Goal: Task Accomplishment & Management: Manage account settings

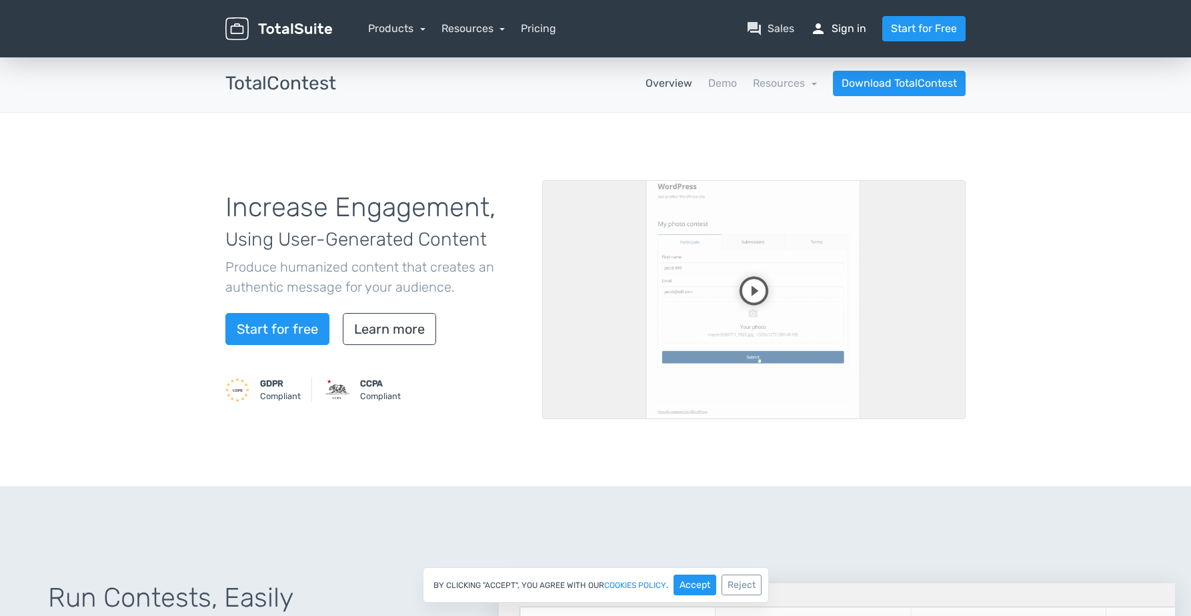
click at [847, 33] on link "person Sign in" at bounding box center [838, 29] width 56 height 16
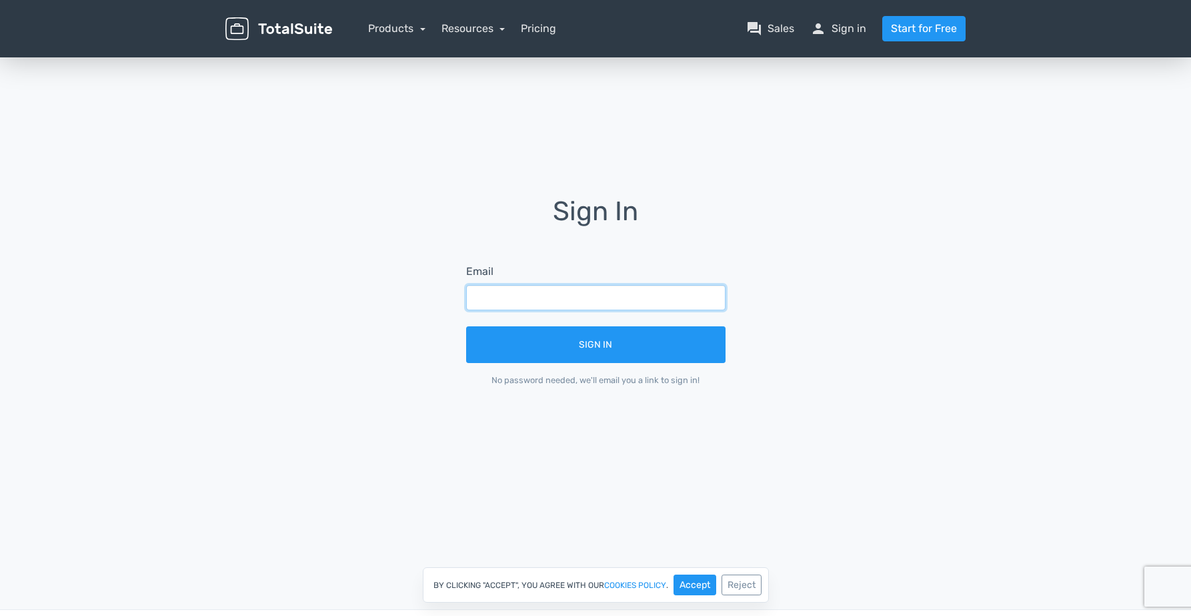
click at [611, 297] on input "text" at bounding box center [595, 297] width 259 height 25
type input "amministrazione@juicewebagency.it"
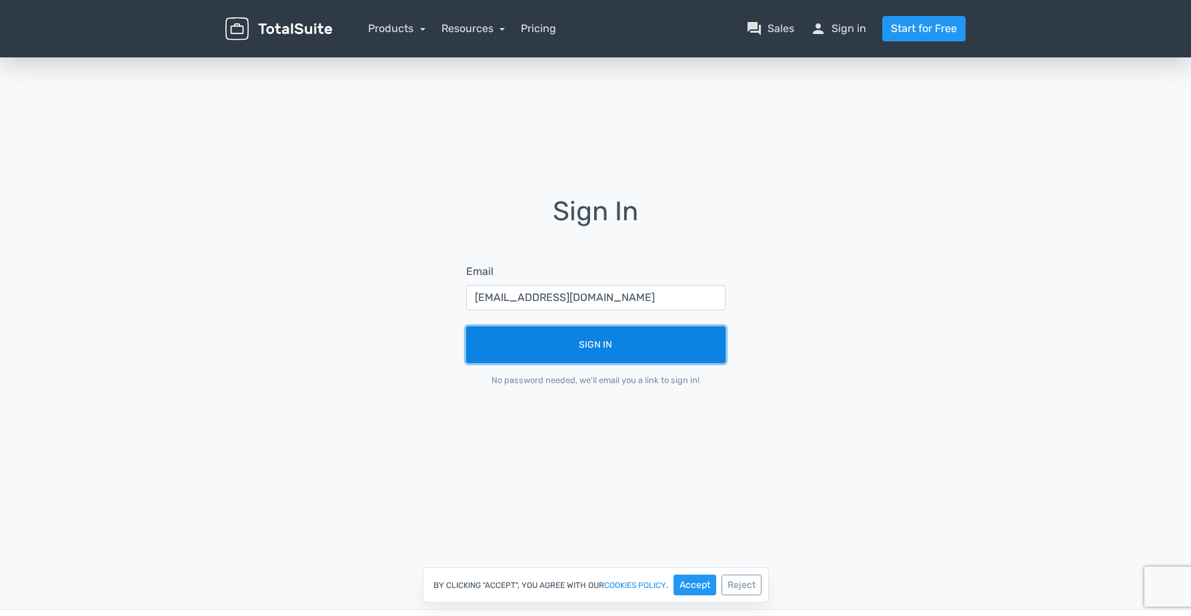
click at [625, 345] on button "Sign In" at bounding box center [595, 344] width 259 height 37
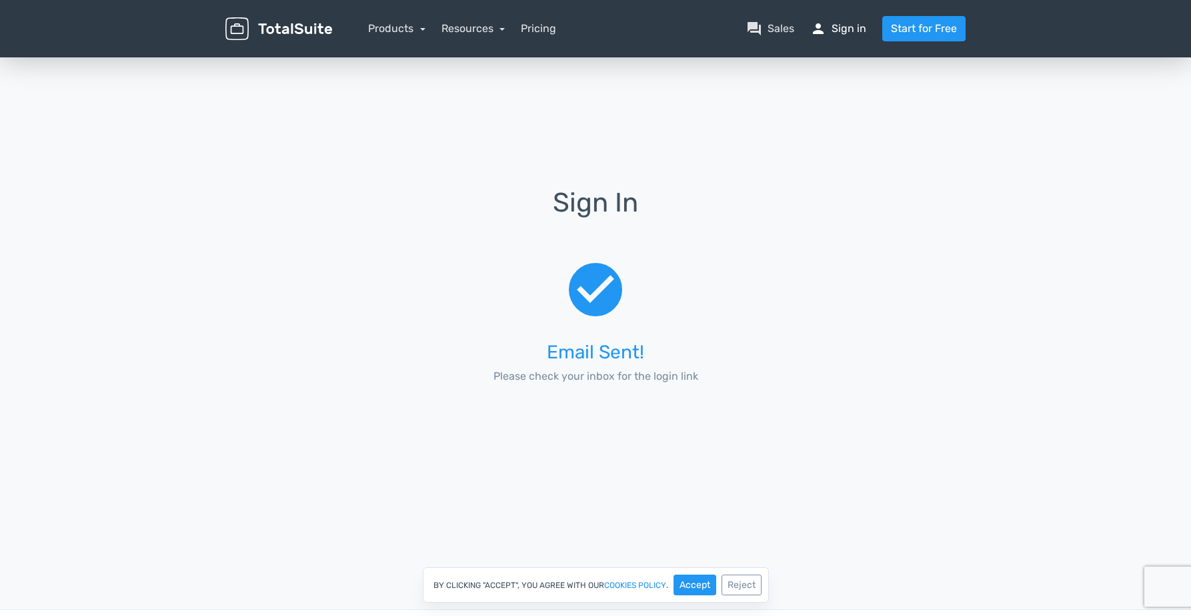
click at [846, 31] on link "person Sign in" at bounding box center [838, 29] width 56 height 16
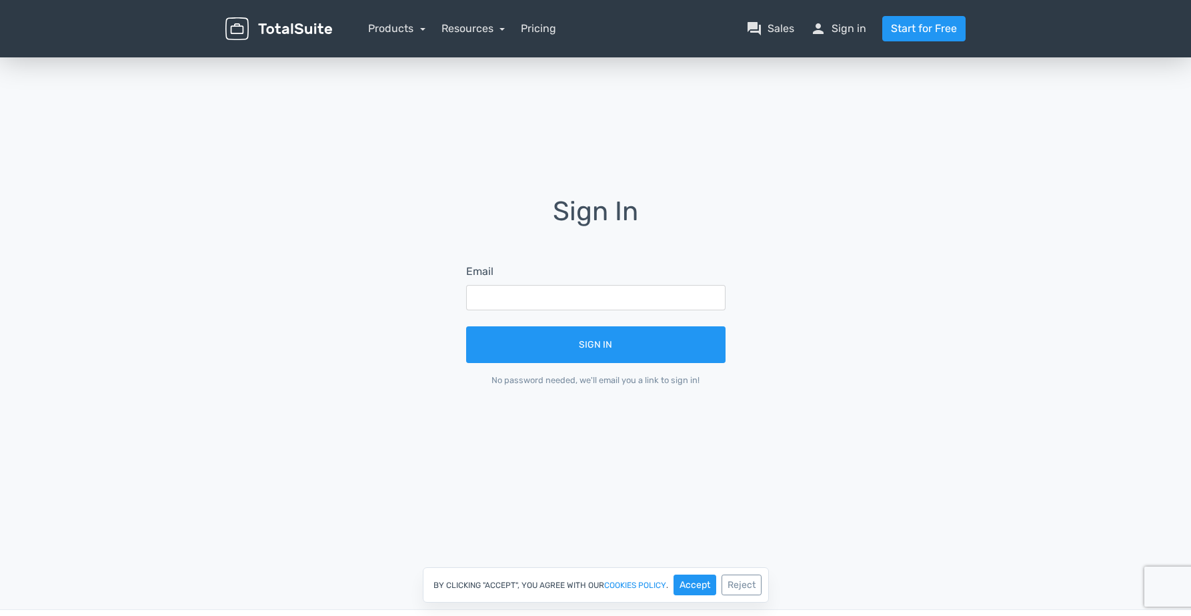
click at [269, 27] on img at bounding box center [278, 28] width 107 height 23
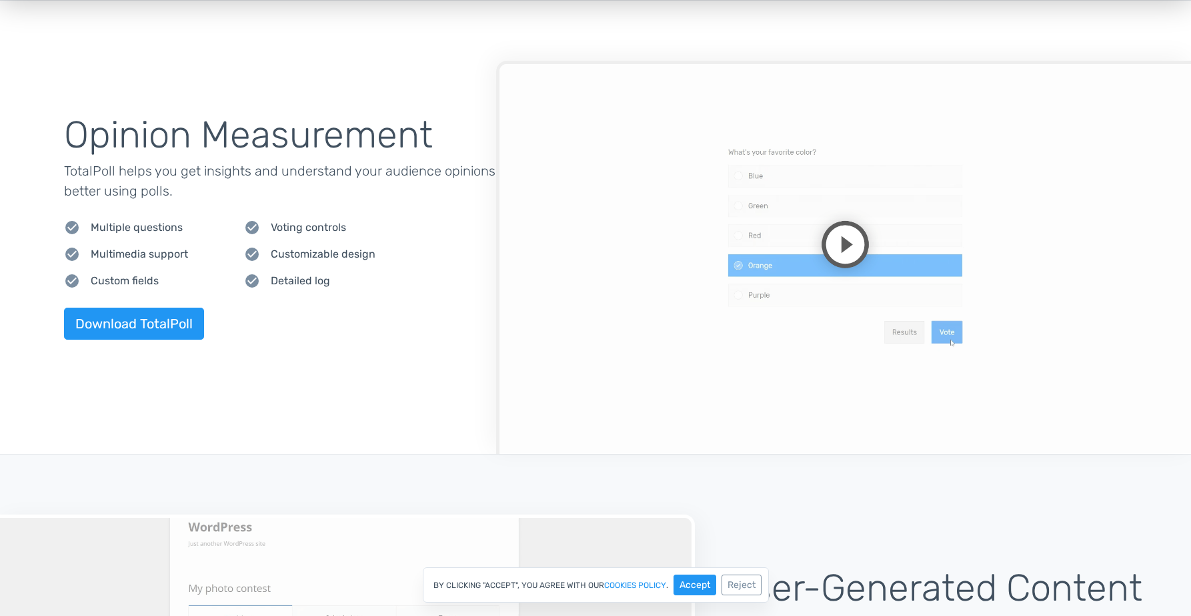
scroll to position [453, 0]
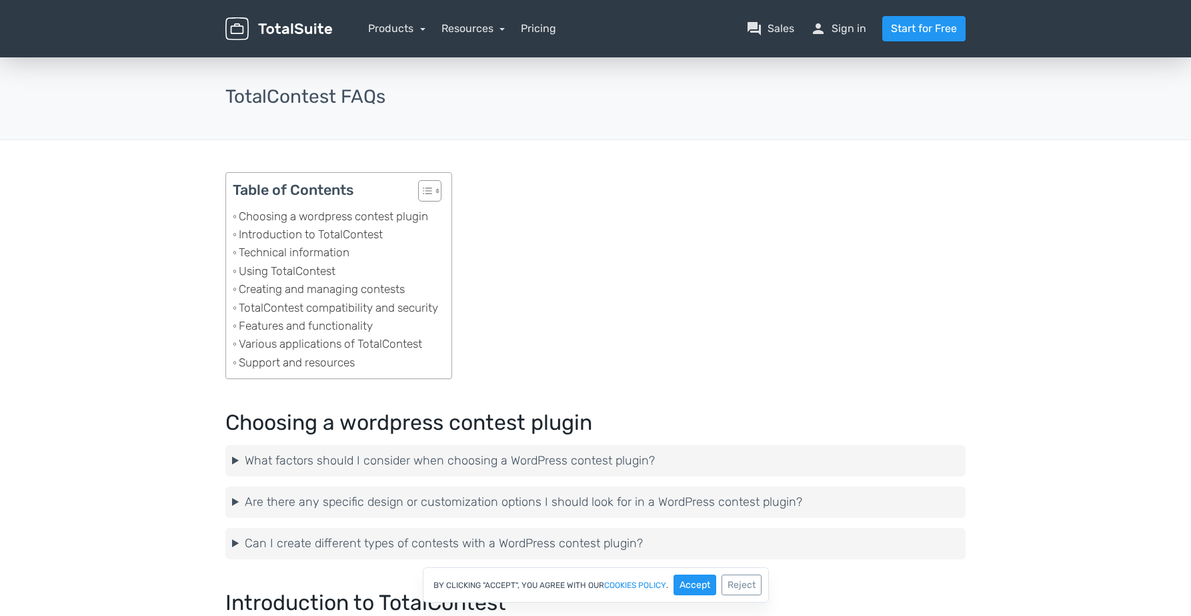
click at [267, 29] on img at bounding box center [278, 28] width 107 height 23
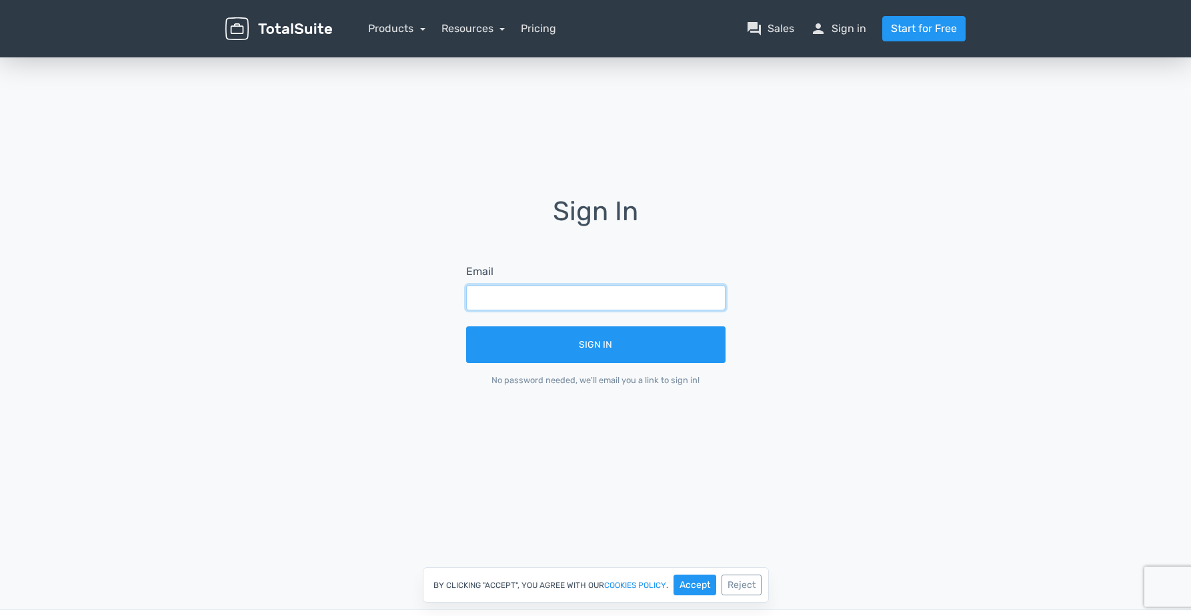
click at [554, 297] on input "text" at bounding box center [595, 297] width 259 height 25
click at [758, 213] on div "Sign In Email Sign In No password needed, we'll email you a link to sign in!" at bounding box center [595, 301] width 760 height 208
click at [854, 27] on link "person Sign in" at bounding box center [838, 29] width 56 height 16
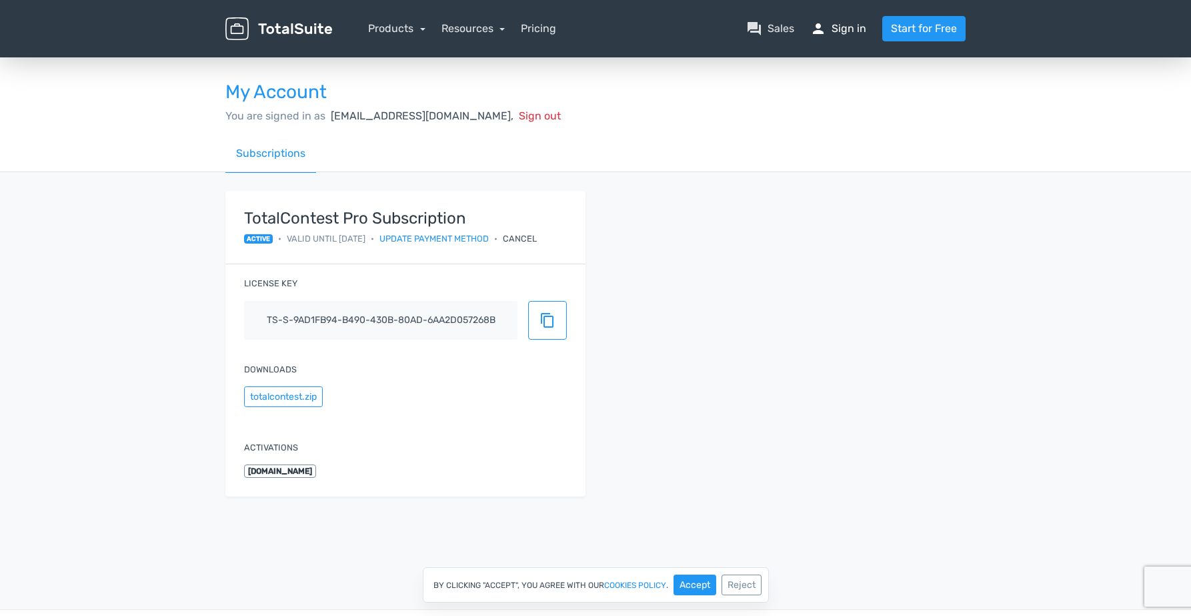
click at [849, 28] on link "person Sign in" at bounding box center [838, 29] width 56 height 16
click at [765, 30] on link "question_answer Sales" at bounding box center [770, 29] width 48 height 16
click at [359, 241] on span "Valid until 25/09/2026" at bounding box center [326, 238] width 79 height 13
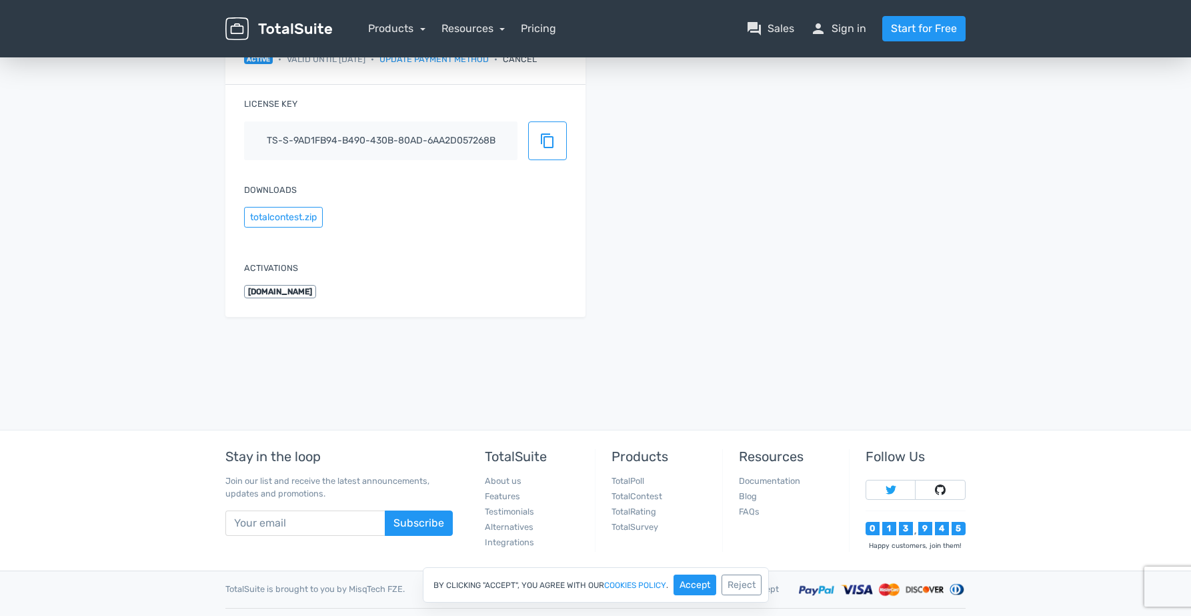
scroll to position [179, 0]
click at [316, 292] on span "viaggioitalianofotocontest.it" at bounding box center [280, 291] width 72 height 13
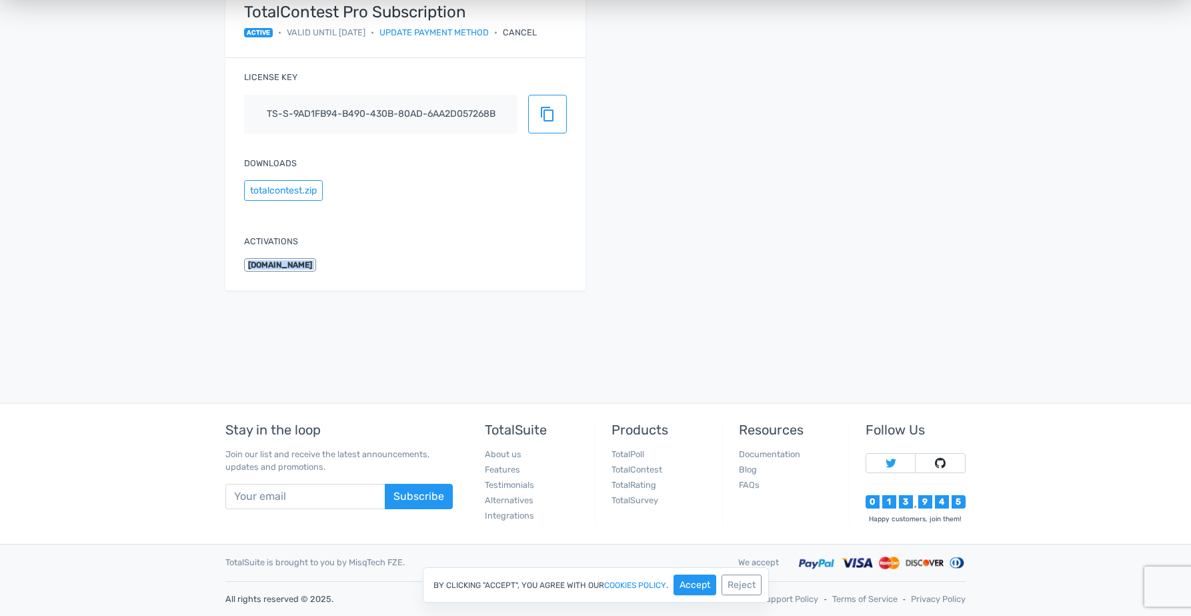
scroll to position [0, 0]
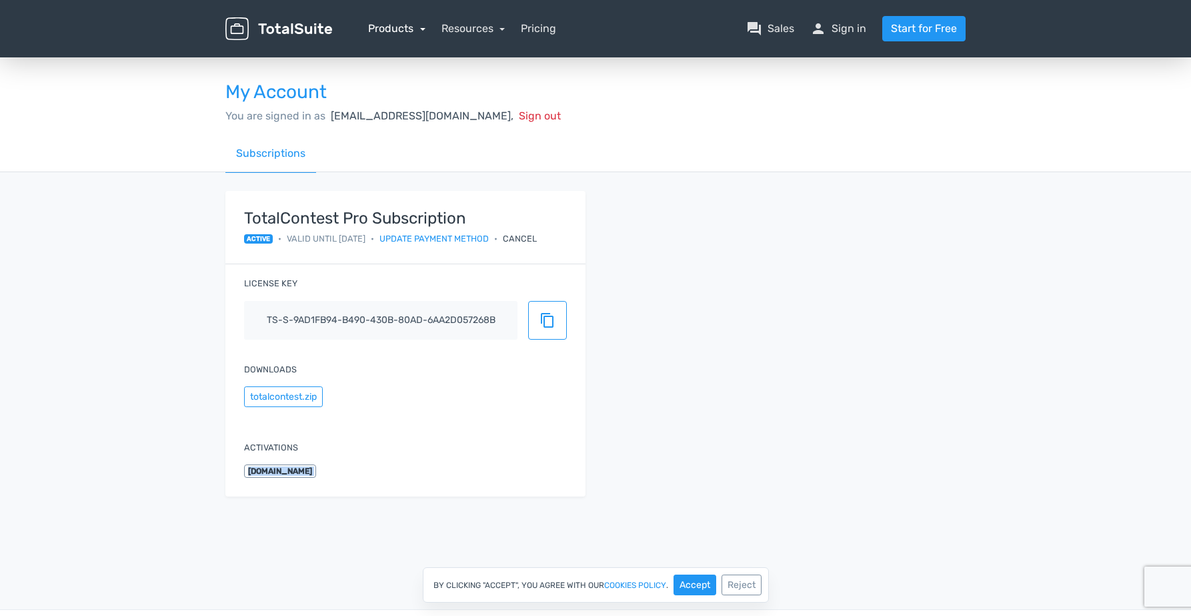
click at [412, 29] on link "Products" at bounding box center [396, 28] width 57 height 13
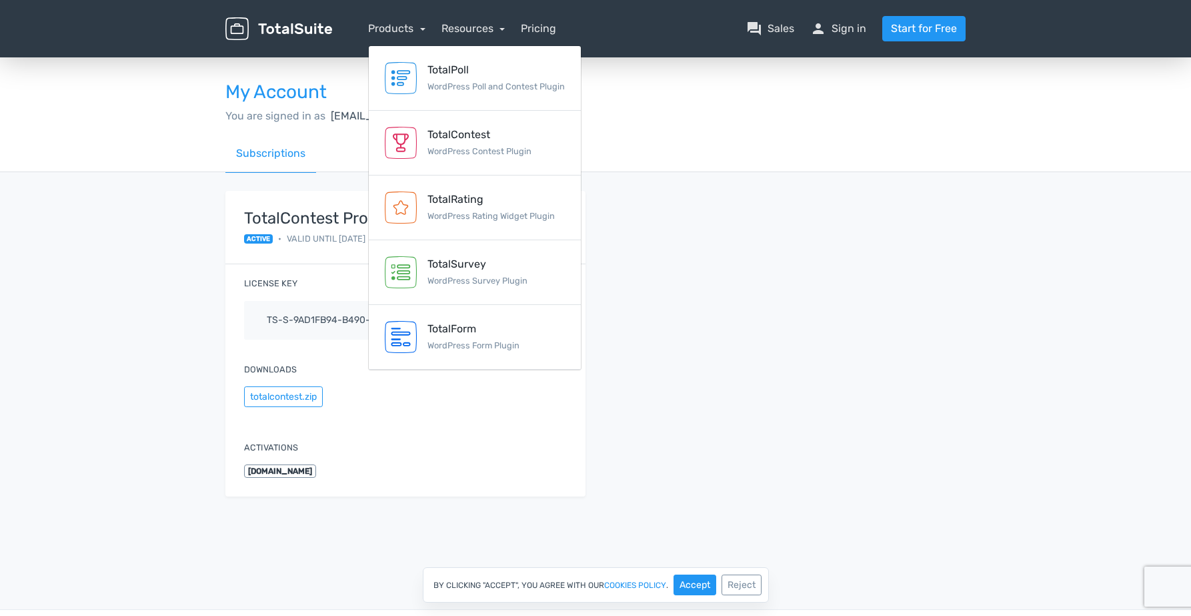
click at [700, 273] on div "TotalContest Pro Subscription active • Valid until 25/09/2026 • Update payment …" at bounding box center [595, 351] width 760 height 321
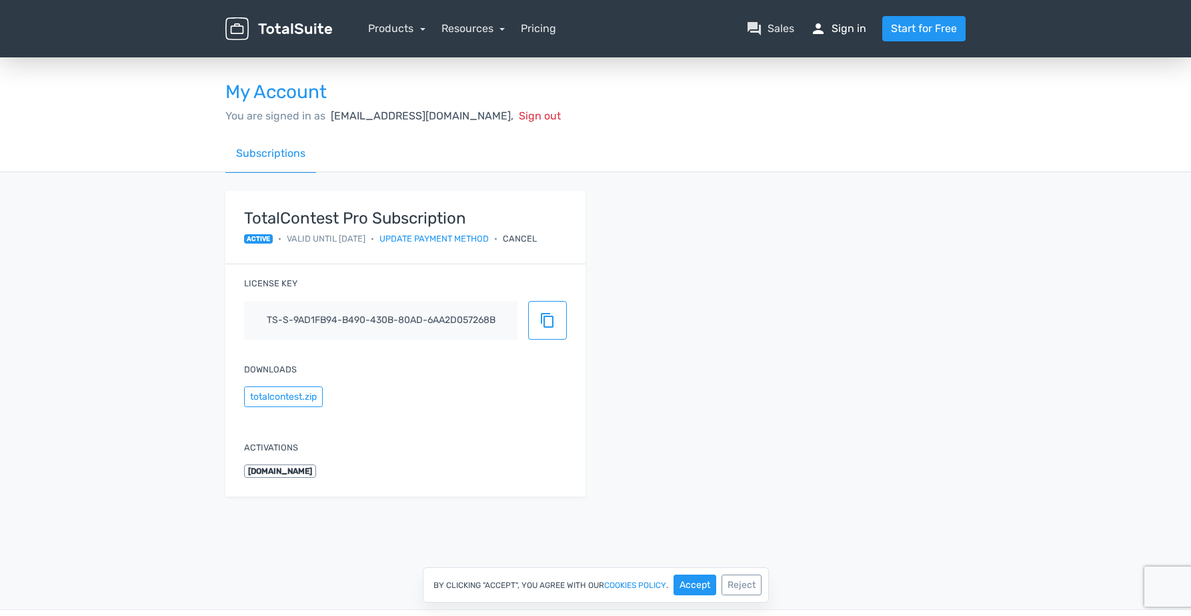
click at [856, 25] on link "person Sign in" at bounding box center [838, 29] width 56 height 16
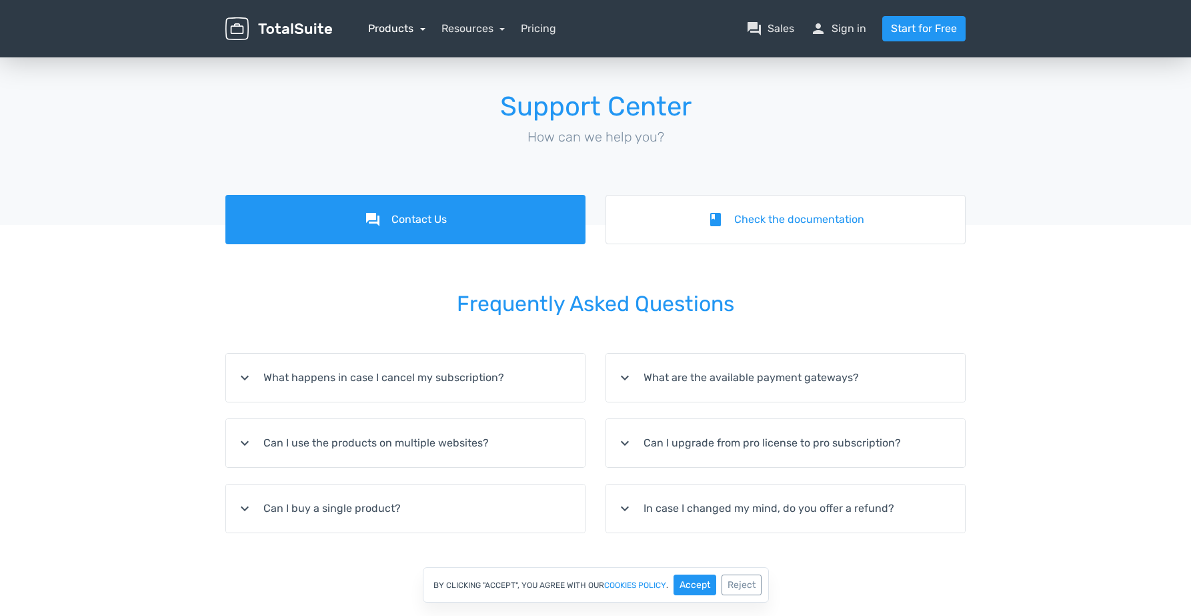
click at [407, 28] on link "Products" at bounding box center [396, 28] width 57 height 13
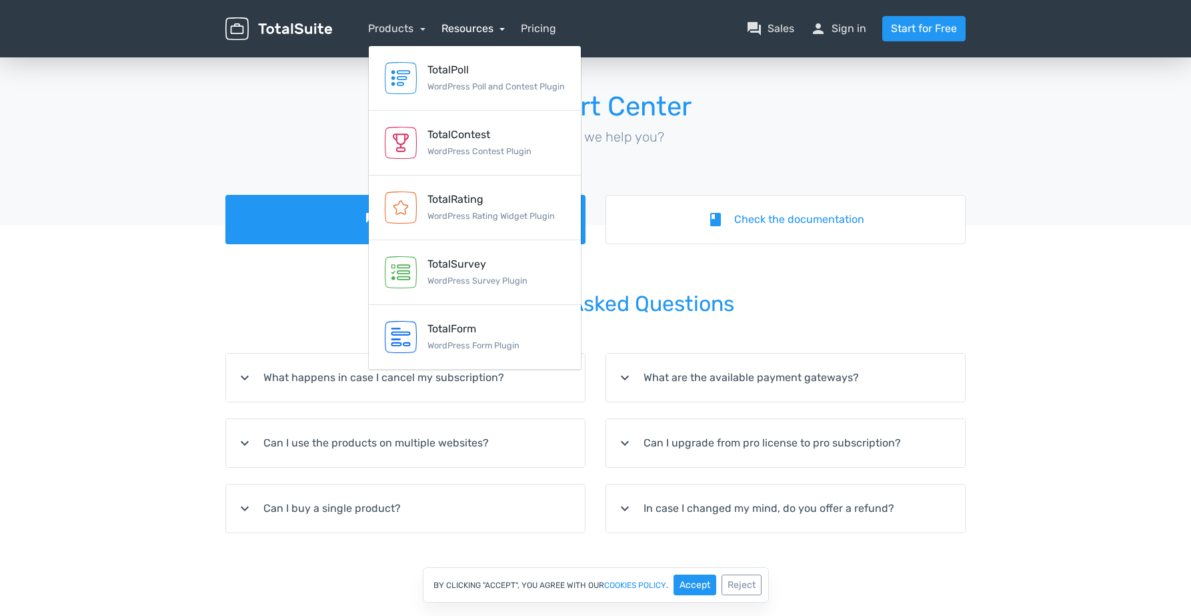
click at [488, 31] on link "Resources" at bounding box center [474, 28] width 64 height 13
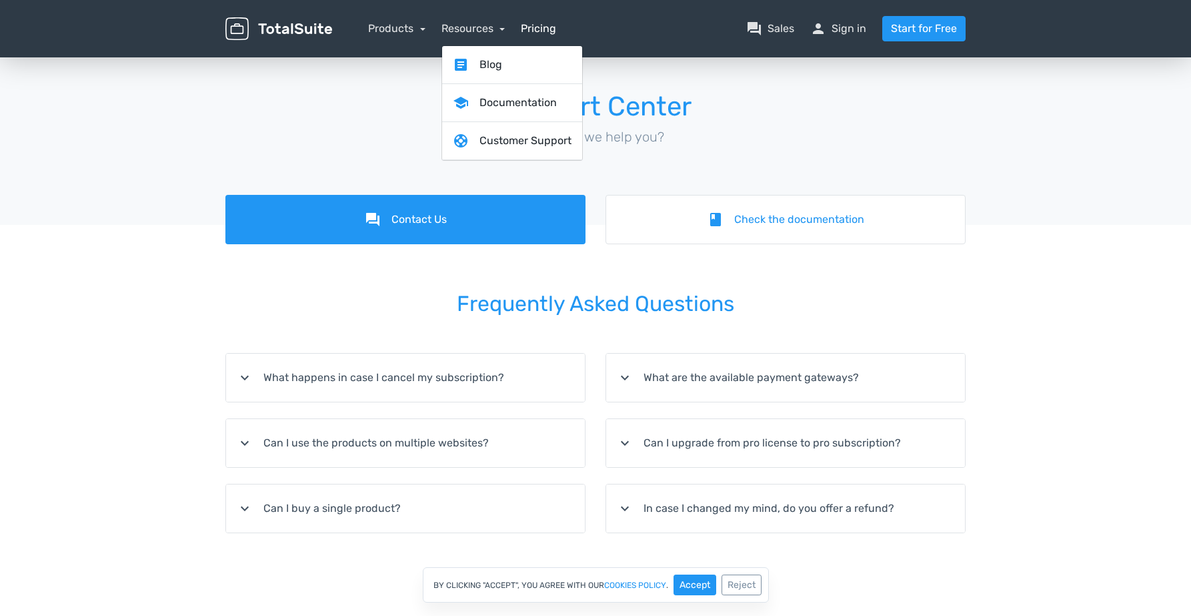
click at [552, 35] on link "Pricing" at bounding box center [538, 29] width 35 height 16
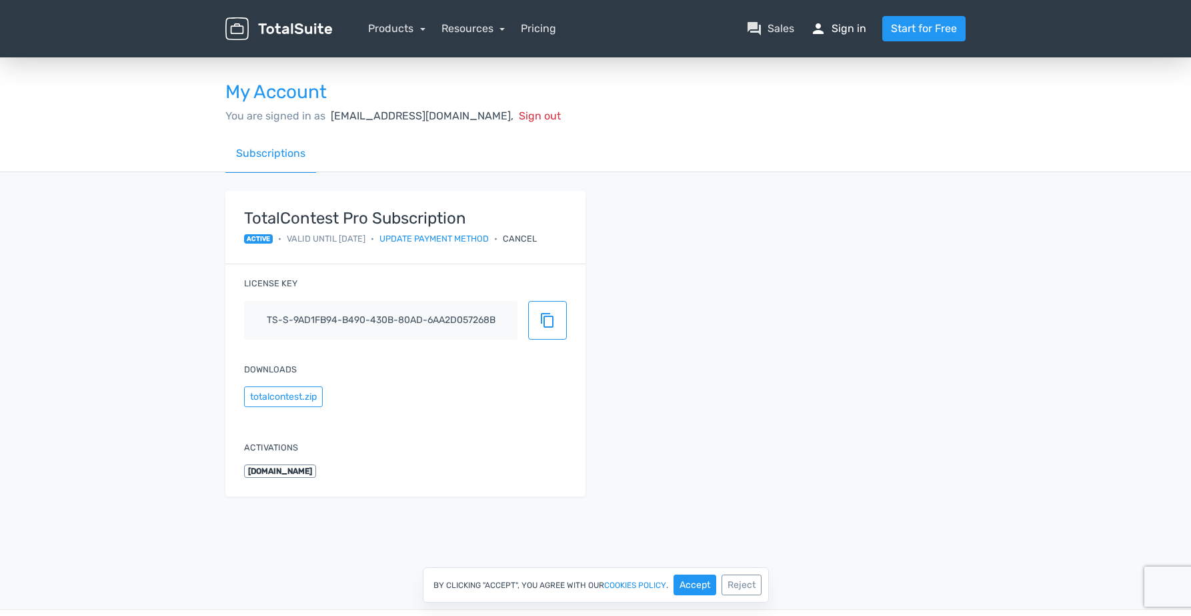
click at [854, 28] on link "person Sign in" at bounding box center [838, 29] width 56 height 16
click at [352, 113] on span "[EMAIL_ADDRESS][DOMAIN_NAME]," at bounding box center [422, 115] width 183 height 13
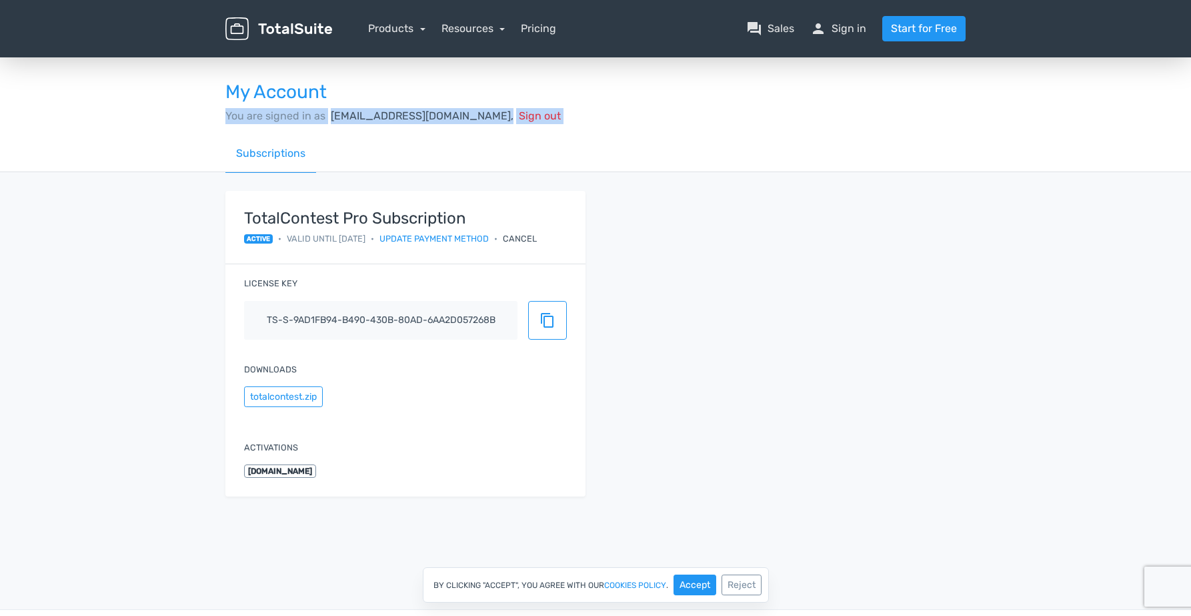
click at [352, 113] on span "[EMAIL_ADDRESS][DOMAIN_NAME]," at bounding box center [422, 115] width 183 height 13
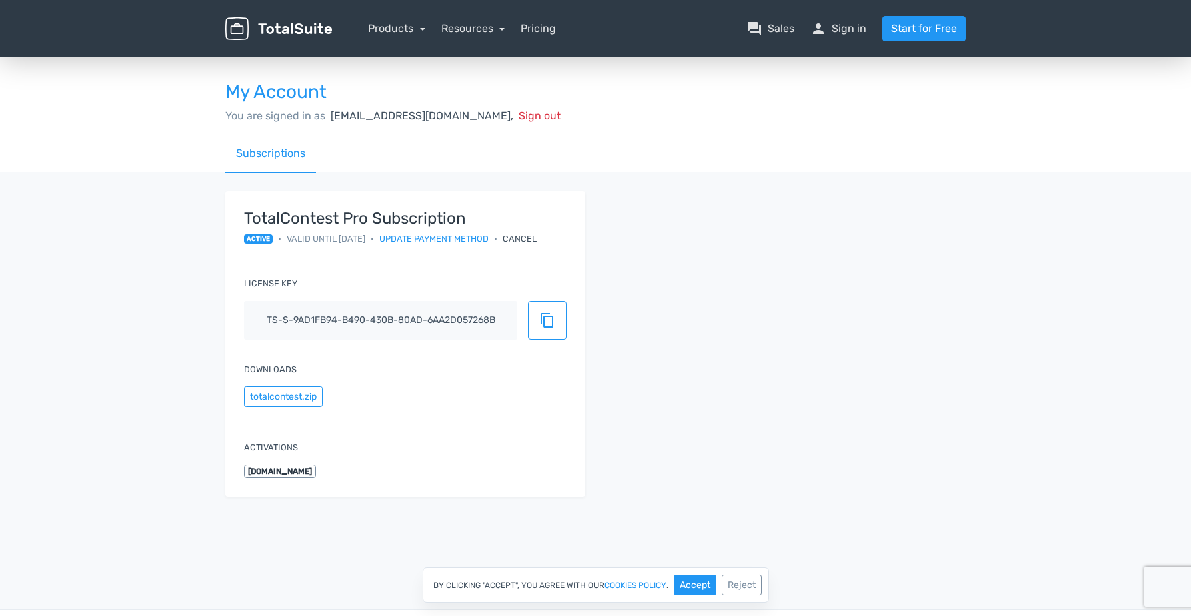
click at [553, 112] on span "Sign out" at bounding box center [540, 115] width 42 height 13
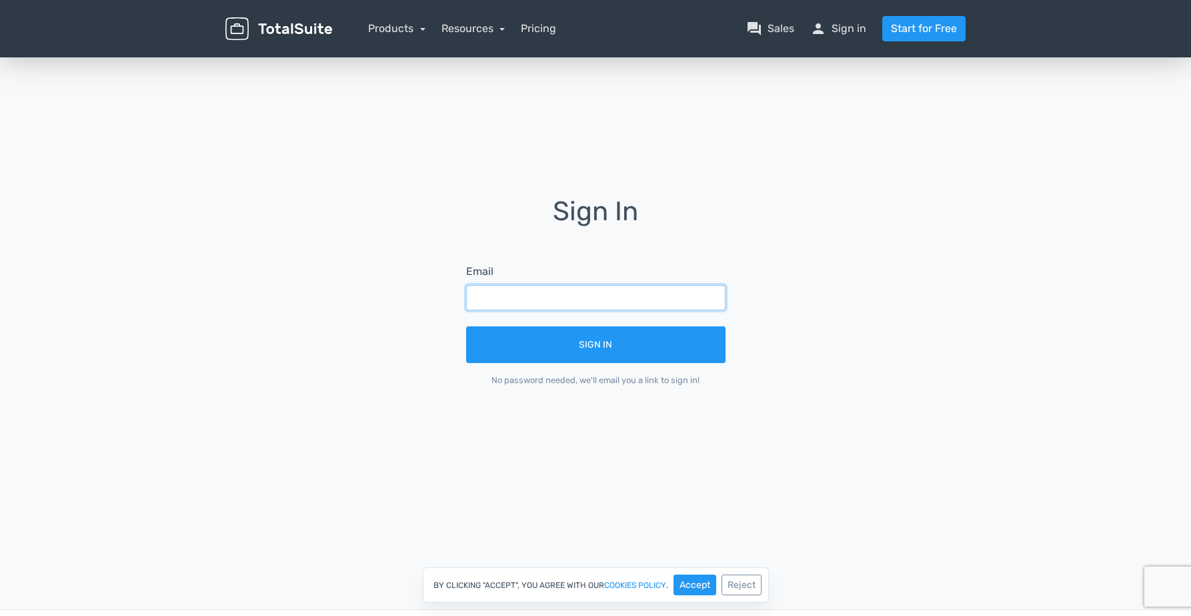
click at [548, 297] on input "text" at bounding box center [595, 297] width 259 height 25
type input "[EMAIL_ADDRESS][DOMAIN_NAME]"
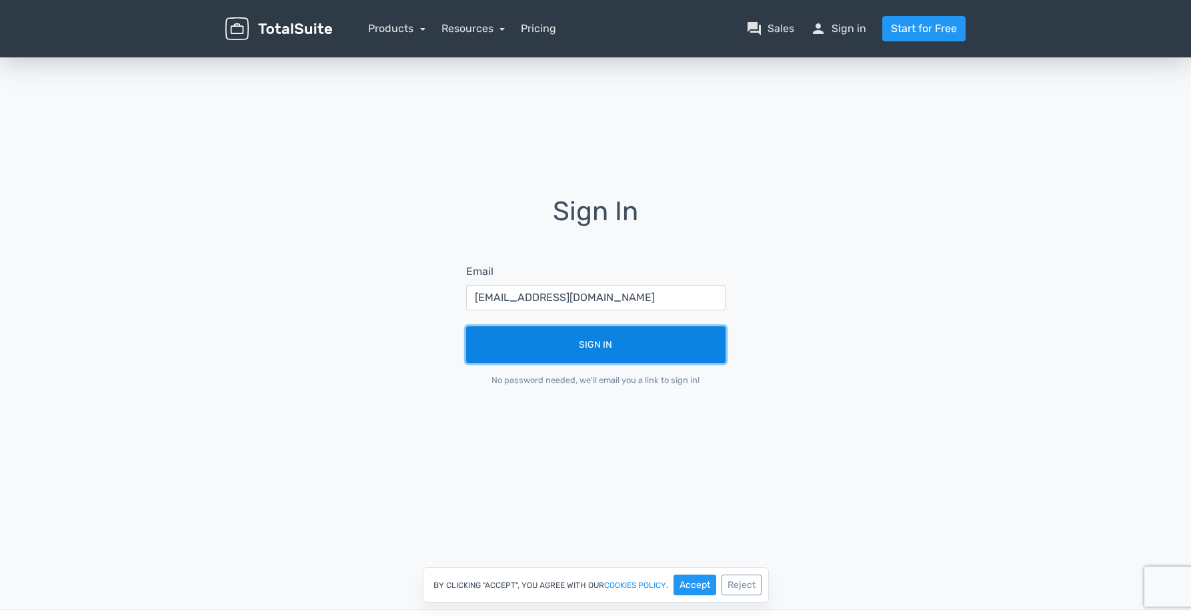
click at [593, 344] on button "Sign In" at bounding box center [595, 344] width 259 height 37
